Goal: Find specific fact: Find contact information

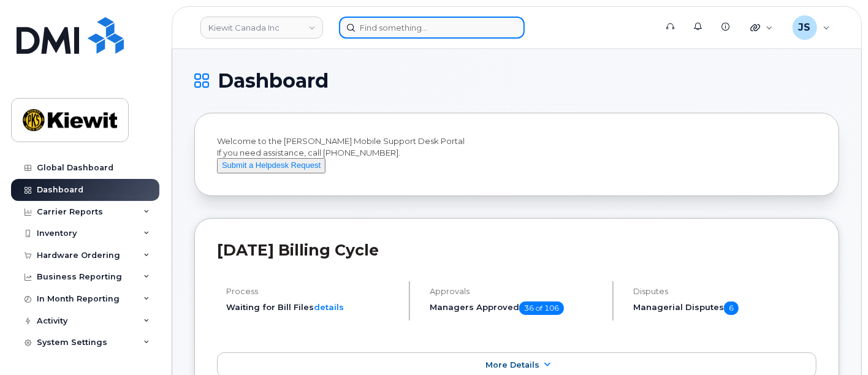
click at [413, 35] on input at bounding box center [432, 28] width 186 height 22
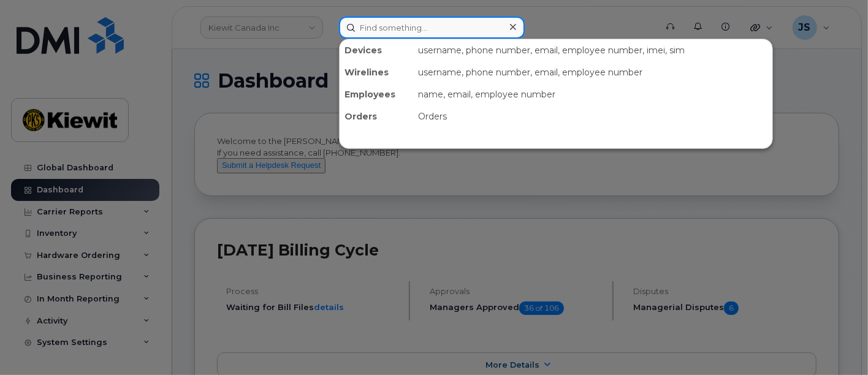
paste input "576285"
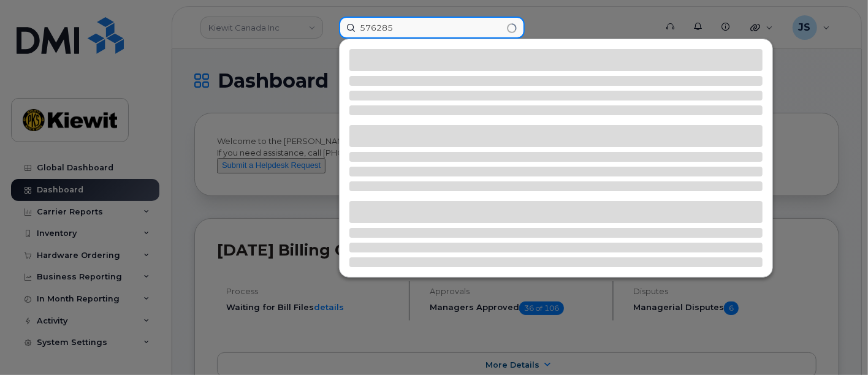
type input "576285"
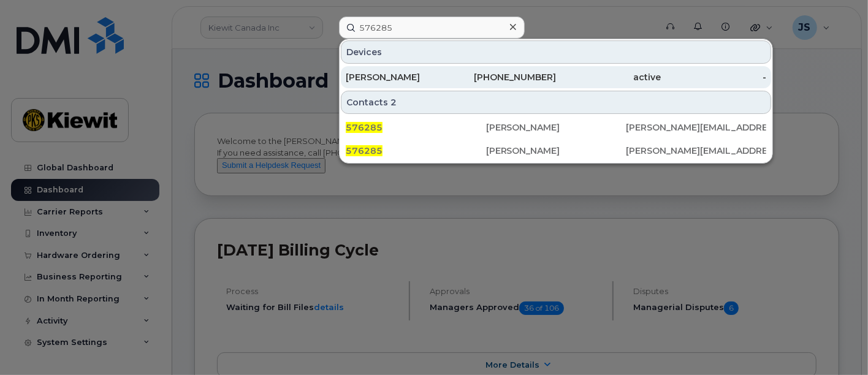
click at [432, 66] on link "[PERSON_NAME] [PHONE_NUMBER] active -" at bounding box center [556, 77] width 431 height 22
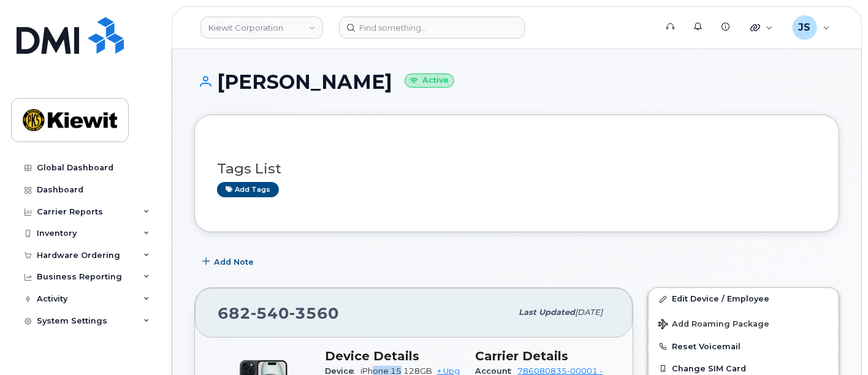
scroll to position [1, 0]
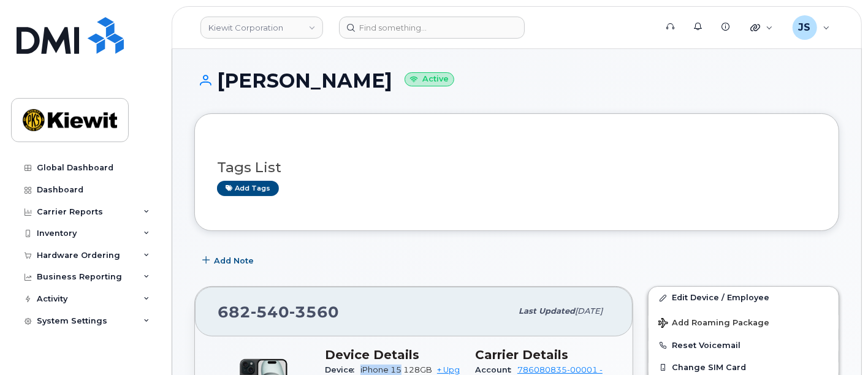
drag, startPoint x: 401, startPoint y: 367, endPoint x: 360, endPoint y: 362, distance: 41.4
click at [360, 362] on div "Device iPhone 15 128GB + Upgrade Device" at bounding box center [393, 376] width 136 height 28
copy span "iPhone 15"
drag, startPoint x: 348, startPoint y: 307, endPoint x: 229, endPoint y: 288, distance: 120.5
click at [229, 288] on div "682 540 3560 Last updated Oct 06, 2025" at bounding box center [414, 311] width 438 height 49
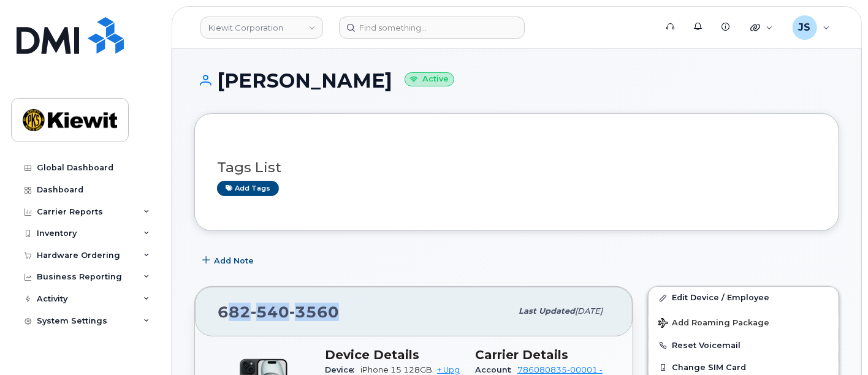
click at [229, 288] on div "682 540 3560 Last updated Oct 06, 2025" at bounding box center [414, 311] width 438 height 49
drag, startPoint x: 345, startPoint y: 304, endPoint x: 218, endPoint y: 285, distance: 128.4
copy span "682 540 3560"
